Goal: Navigation & Orientation: Find specific page/section

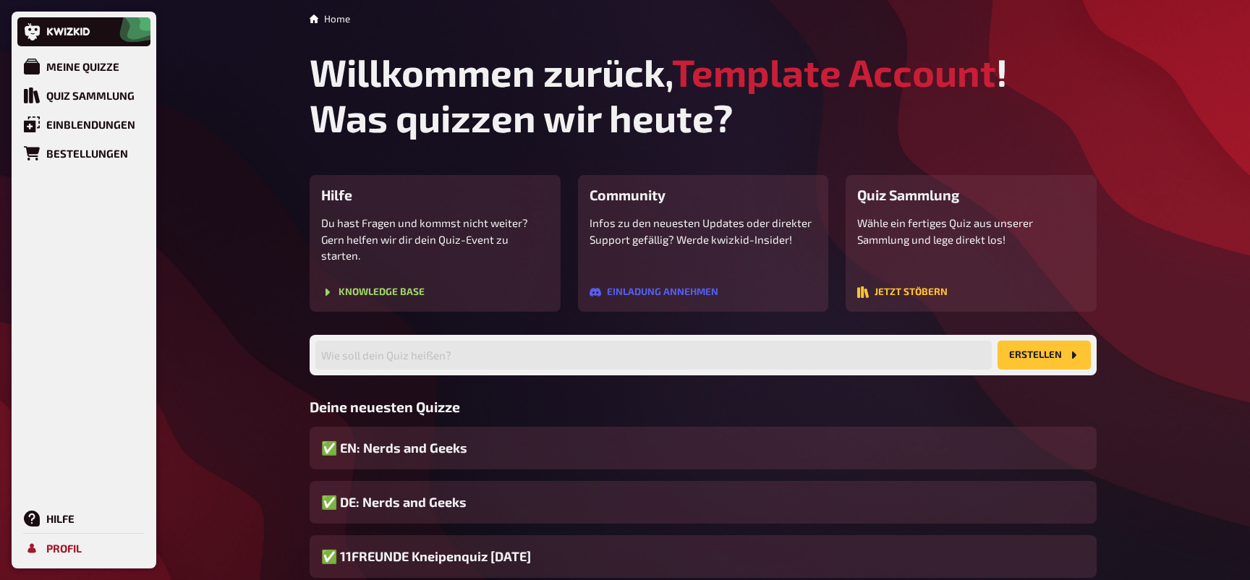
click at [45, 550] on link "Profil" at bounding box center [83, 548] width 133 height 29
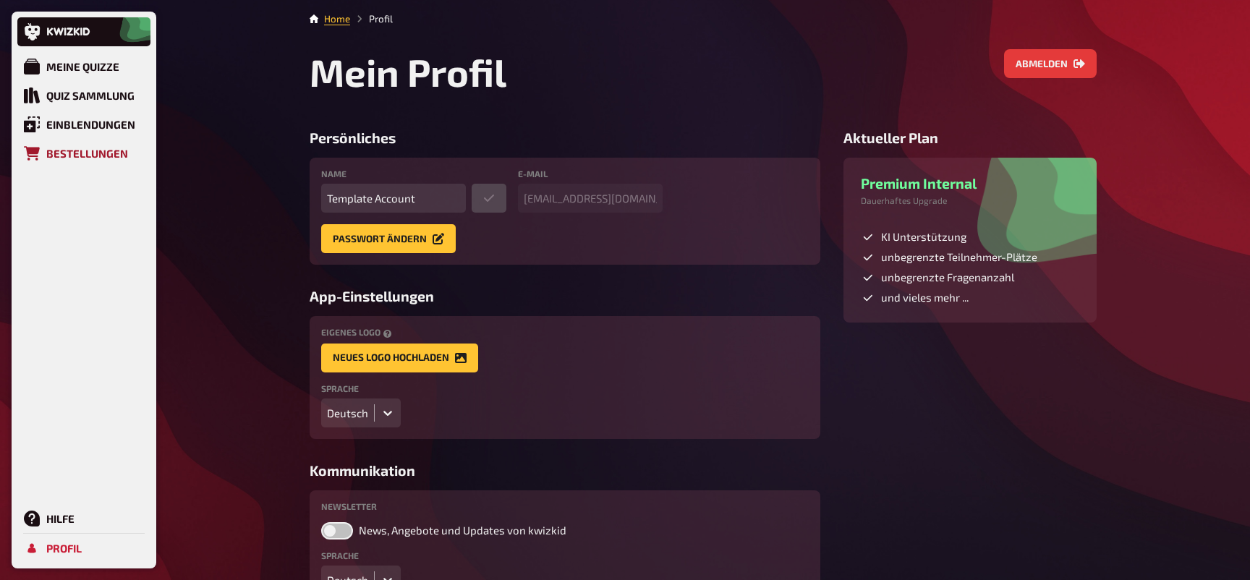
click at [98, 157] on div "Bestellungen" at bounding box center [87, 153] width 82 height 13
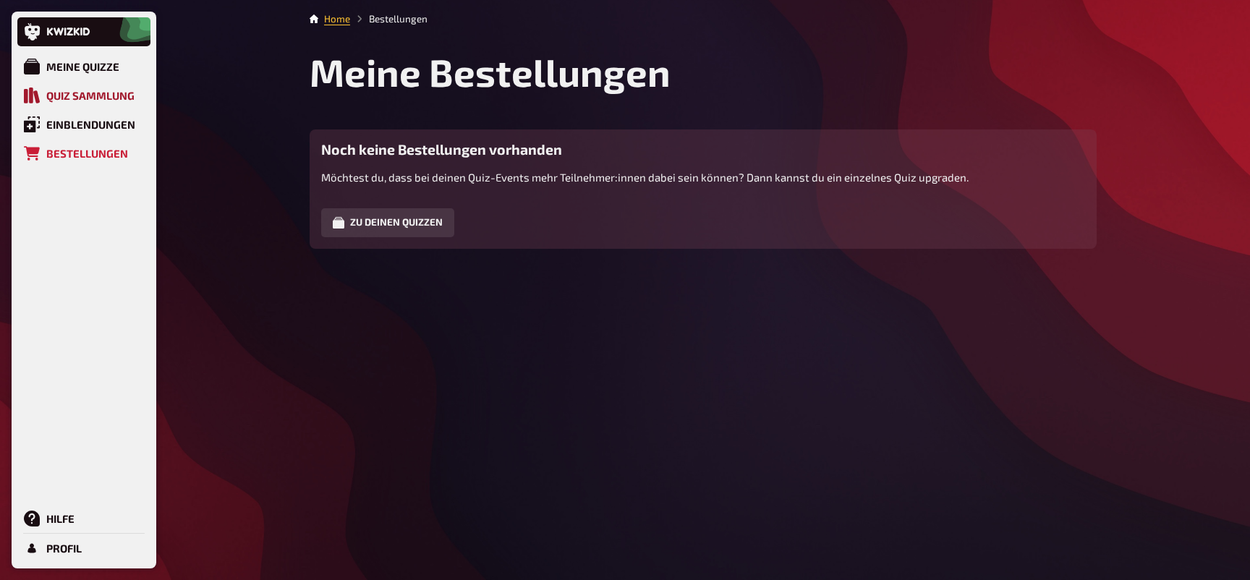
click at [101, 87] on link "Quiz Sammlung" at bounding box center [83, 95] width 133 height 29
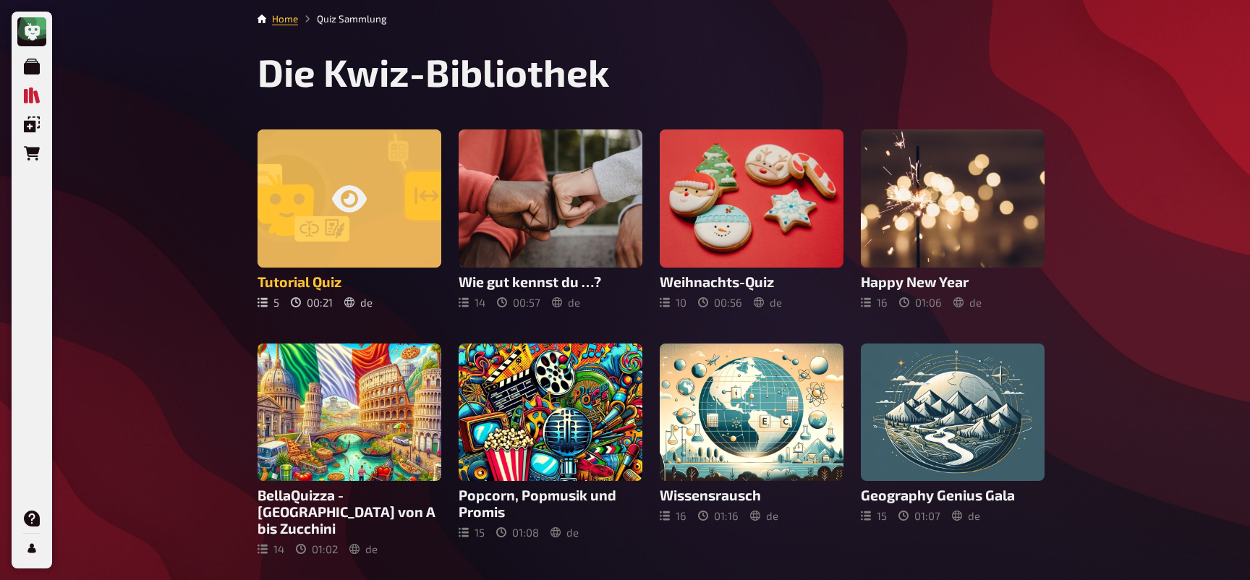
click at [386, 231] on div at bounding box center [350, 198] width 184 height 138
